Goal: Task Accomplishment & Management: Manage account settings

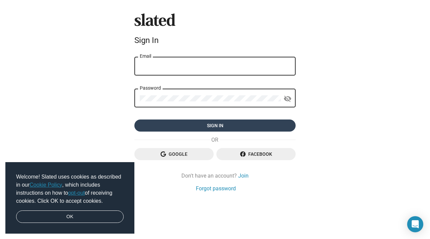
type input "[EMAIL_ADDRESS][DOMAIN_NAME]"
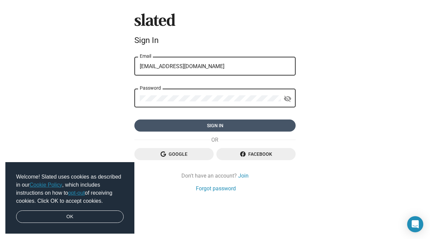
click at [208, 128] on span "Sign in" at bounding box center [215, 126] width 151 height 12
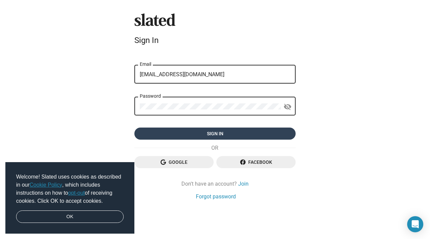
click at [194, 122] on form "error That email address and/or password is incorrect. Please try again or rese…" at bounding box center [214, 98] width 161 height 84
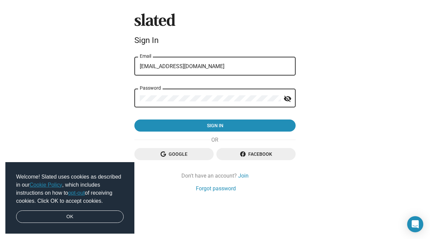
click at [287, 99] on mat-icon "visibility_off" at bounding box center [288, 99] width 8 height 10
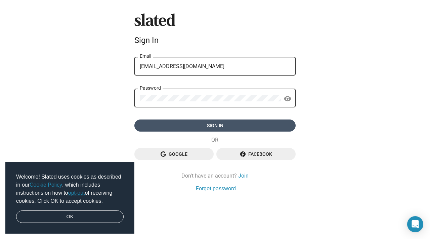
click at [212, 123] on span "Sign in" at bounding box center [215, 126] width 151 height 12
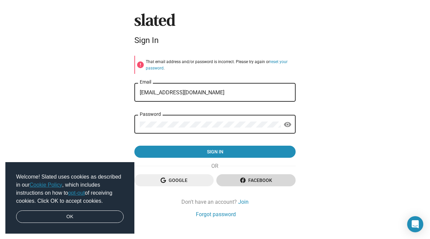
click at [246, 182] on span "Facebook" at bounding box center [256, 180] width 69 height 12
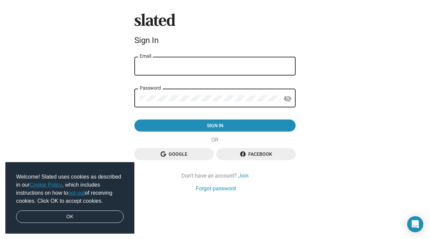
type input "[EMAIL_ADDRESS][DOMAIN_NAME]"
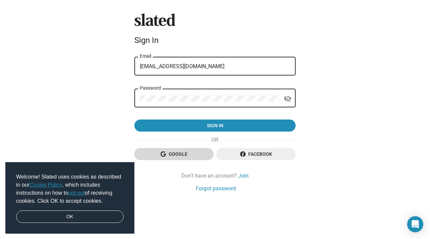
click at [182, 156] on span "Google" at bounding box center [174, 154] width 69 height 12
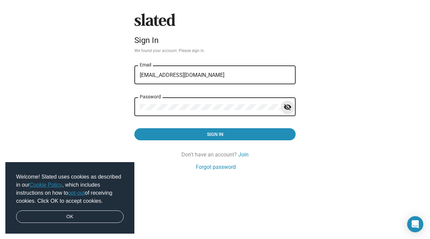
click at [286, 107] on mat-icon "visibility_off" at bounding box center [288, 107] width 8 height 10
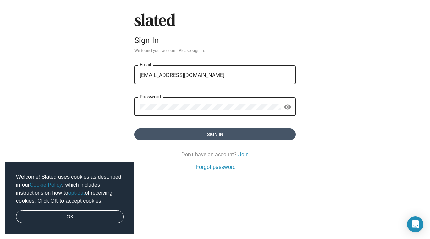
click at [218, 134] on span "Sign in" at bounding box center [215, 134] width 151 height 12
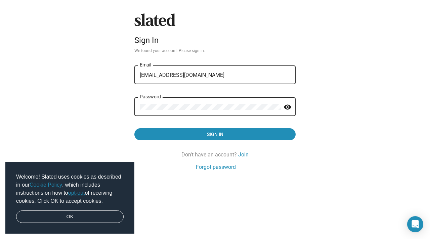
click at [172, 134] on form "assatiates@gmail.com Email Password visibility Sign in" at bounding box center [214, 103] width 161 height 76
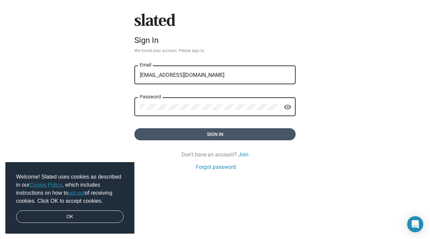
click at [216, 134] on span "Sign in" at bounding box center [215, 134] width 151 height 12
